Goal: Task Accomplishment & Management: Manage account settings

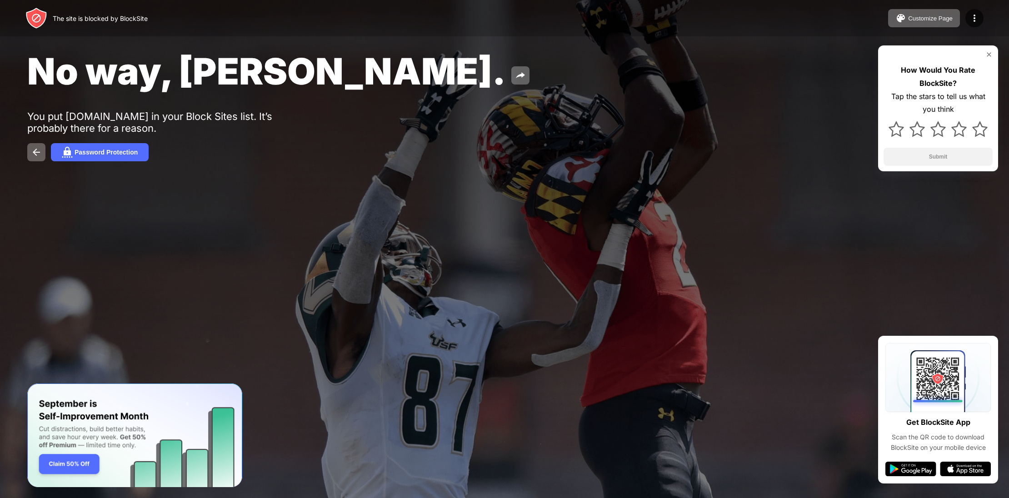
click at [991, 53] on img at bounding box center [988, 54] width 7 height 7
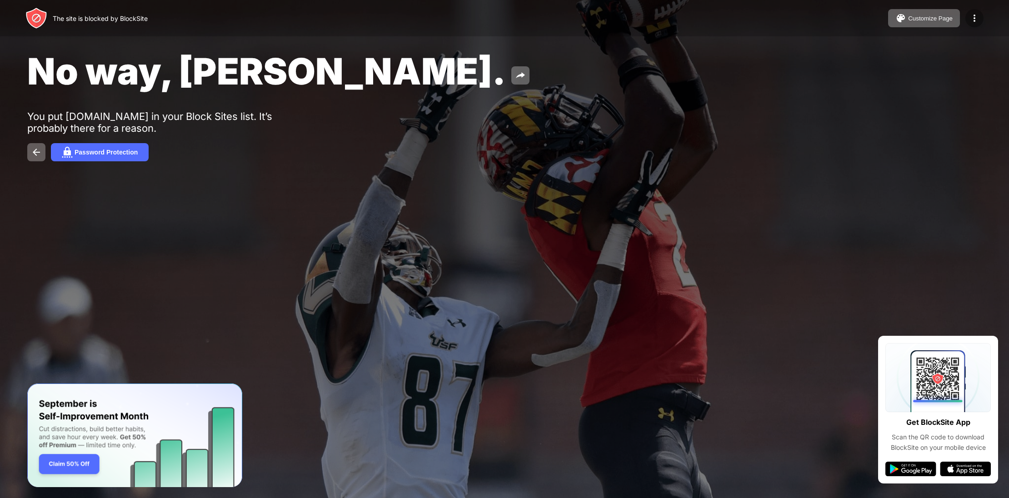
click at [977, 18] on img at bounding box center [974, 18] width 11 height 11
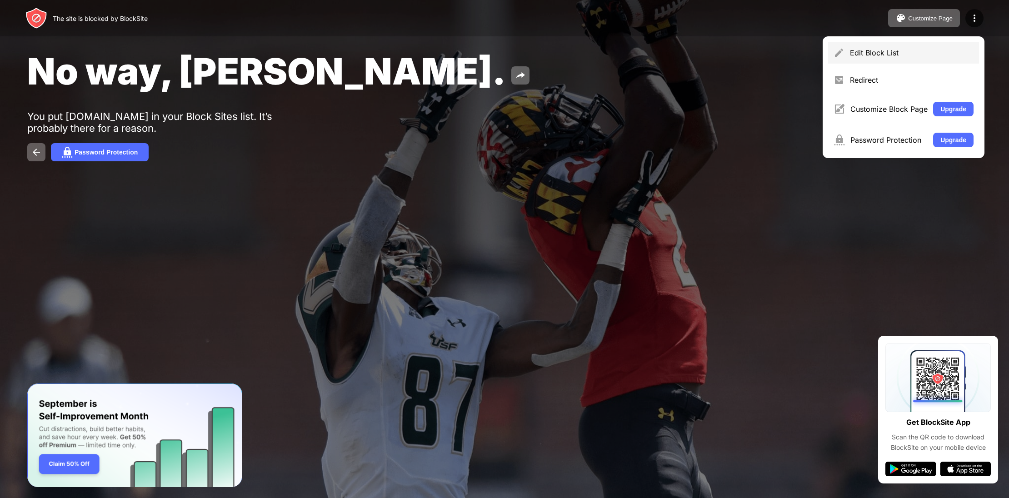
click at [965, 51] on div "Edit Block List" at bounding box center [912, 52] width 124 height 9
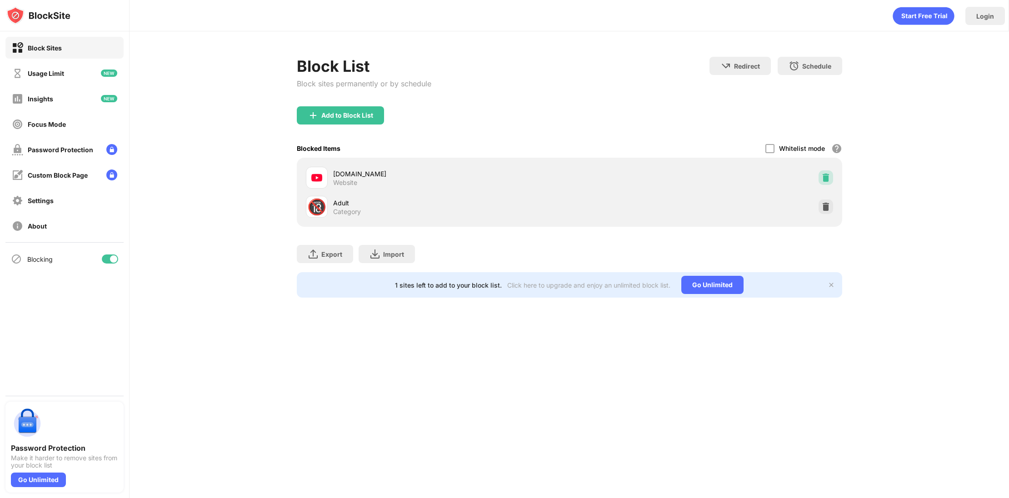
click at [826, 177] on img at bounding box center [825, 177] width 9 height 9
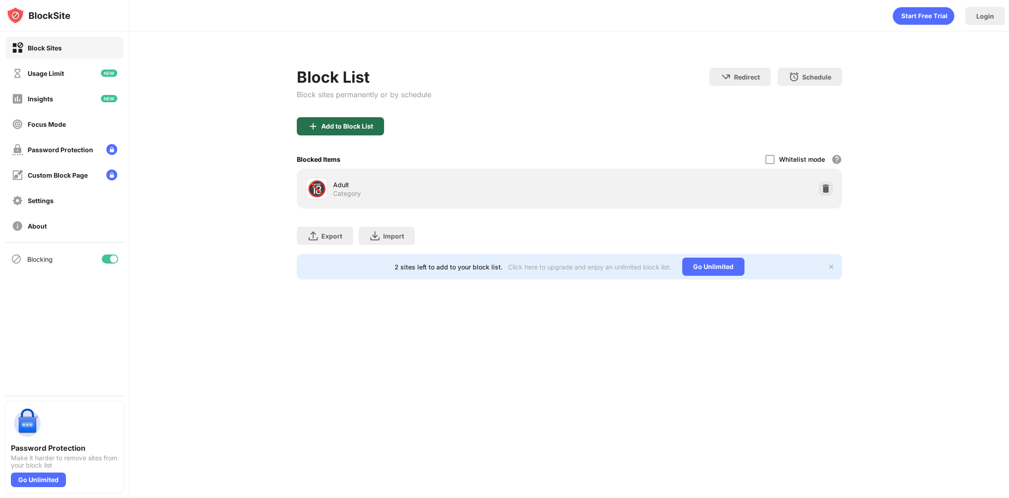
click at [372, 127] on div "Add to Block List" at bounding box center [347, 126] width 52 height 7
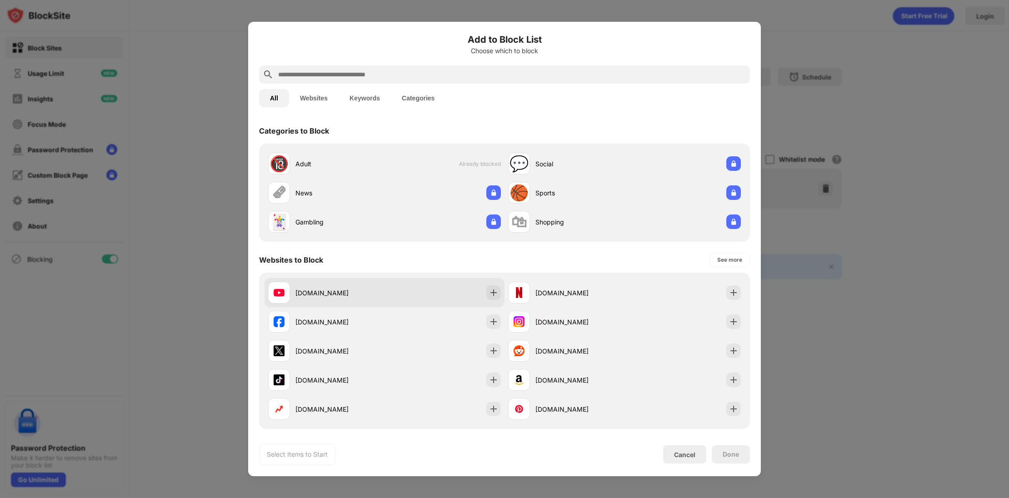
click at [368, 297] on div "[DOMAIN_NAME]" at bounding box center [339, 293] width 89 height 10
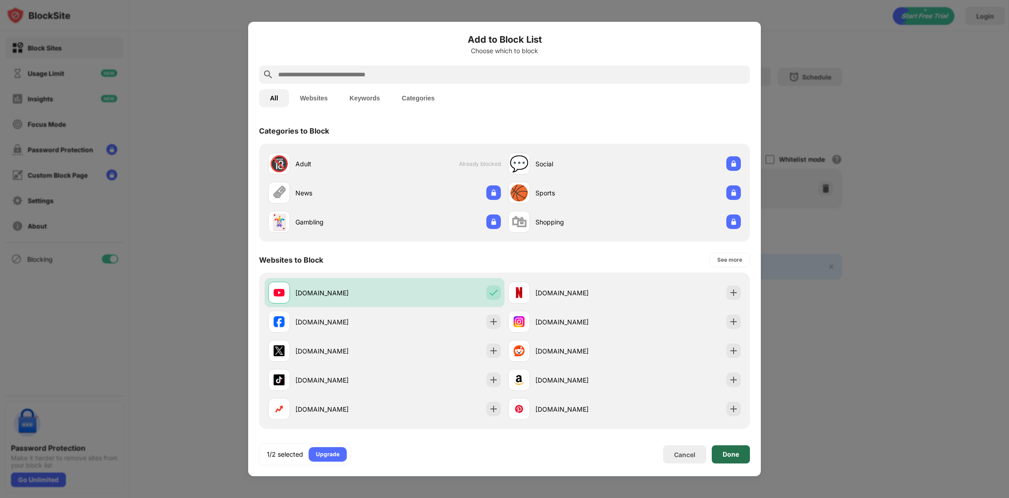
click at [732, 451] on div "Done" at bounding box center [730, 454] width 16 height 7
